Goal: Information Seeking & Learning: Check status

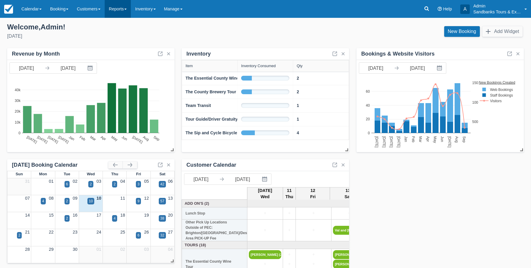
click at [117, 13] on link "Reports" at bounding box center [118, 9] width 26 height 18
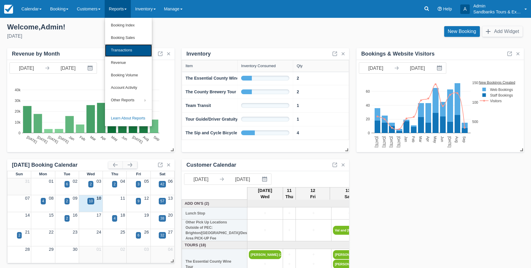
click at [123, 47] on link "Transactions" at bounding box center [128, 50] width 47 height 12
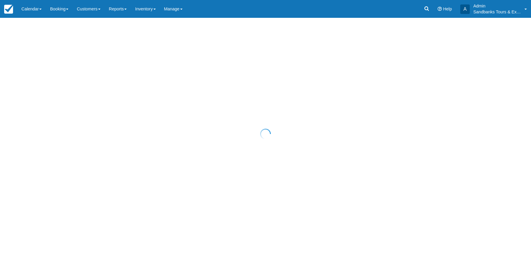
select select "10"
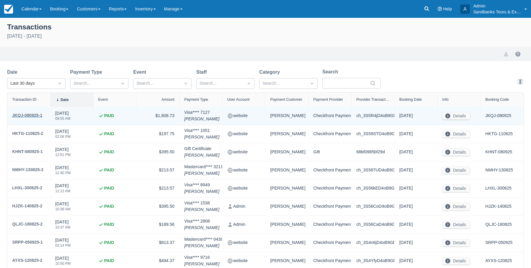
click at [24, 115] on div "JKQJ-080925-1" at bounding box center [27, 115] width 30 height 7
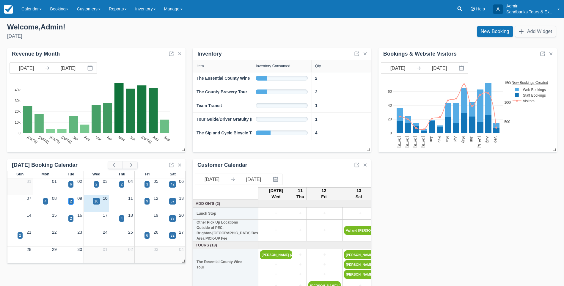
click at [70, 200] on div "2" at bounding box center [71, 201] width 2 height 5
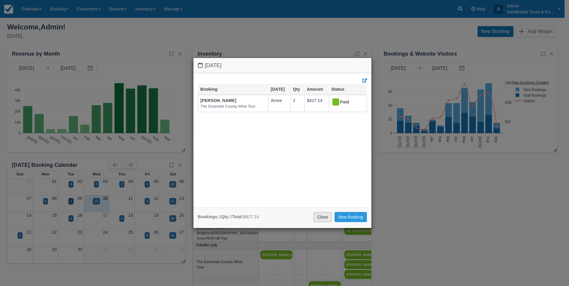
click at [323, 218] on link "Close" at bounding box center [322, 217] width 18 height 10
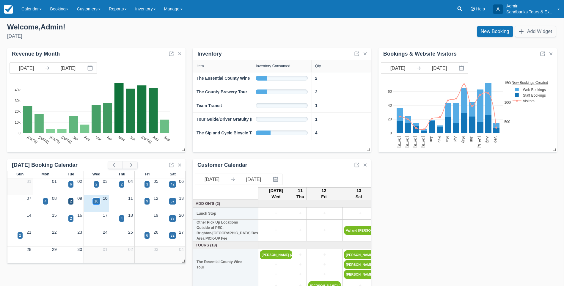
click at [96, 199] on div "10" at bounding box center [96, 201] width 4 height 5
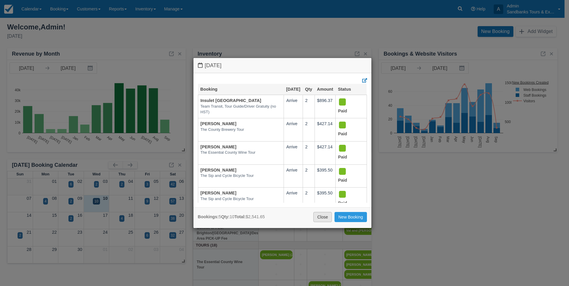
click at [323, 218] on link "Close" at bounding box center [322, 217] width 18 height 10
